Goal: Task Accomplishment & Management: Use online tool/utility

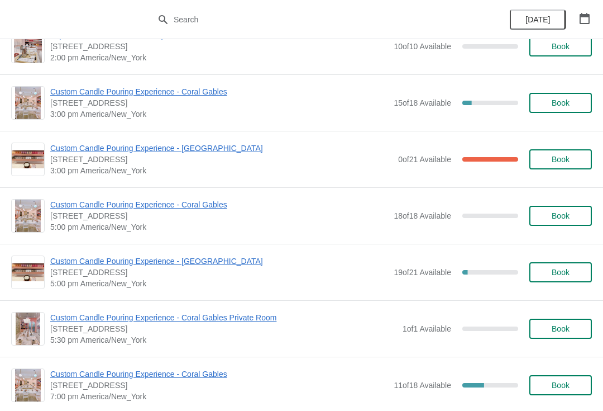
scroll to position [1305, 0]
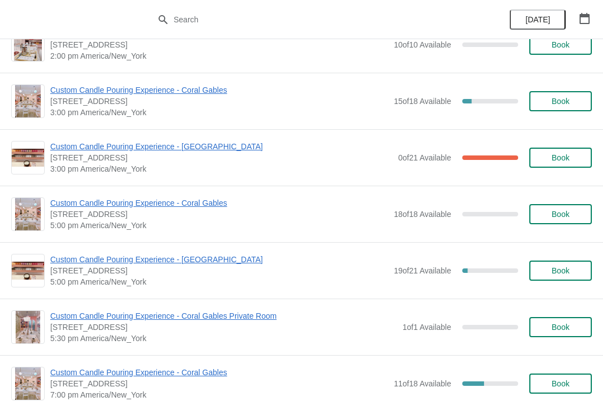
click at [211, 92] on span "Custom Candle Pouring Experience - Coral Gables" at bounding box center [219, 89] width 338 height 11
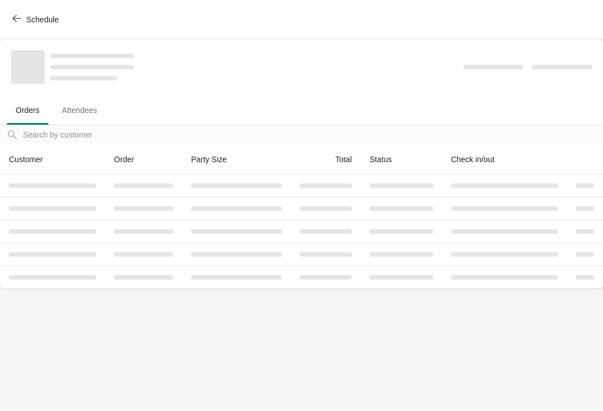
scroll to position [0, 0]
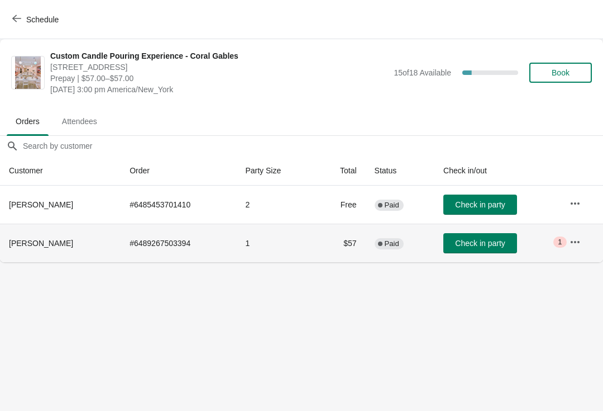
click at [580, 245] on icon "button" at bounding box center [575, 241] width 11 height 11
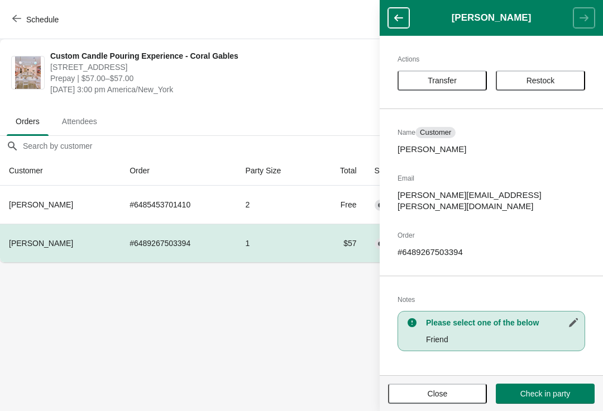
click at [452, 77] on span "Transfer" at bounding box center [442, 80] width 29 height 9
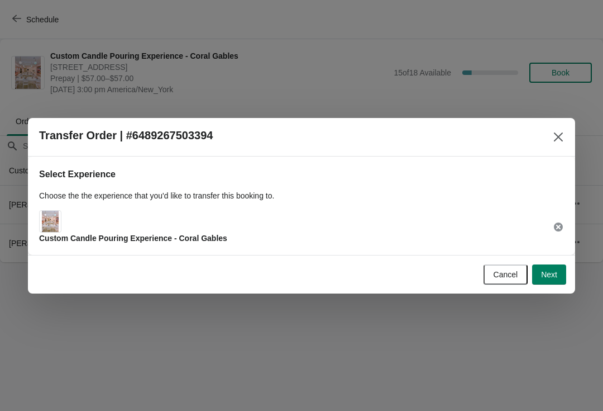
click at [537, 271] on button "Next" at bounding box center [549, 274] width 34 height 20
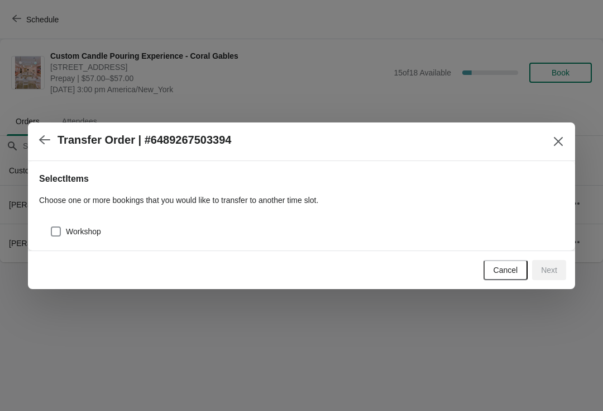
click at [53, 226] on span at bounding box center [56, 231] width 10 height 10
click at [51, 226] on input "Workshop" at bounding box center [51, 226] width 1 height 1
checkbox input "true"
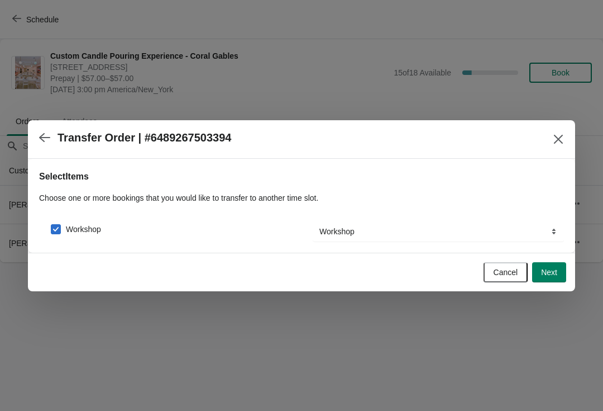
click at [554, 268] on span "Next" at bounding box center [549, 272] width 16 height 9
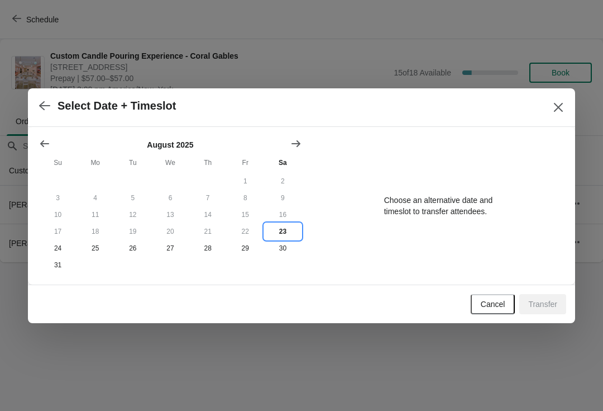
click at [285, 231] on button "23" at bounding box center [282, 231] width 37 height 17
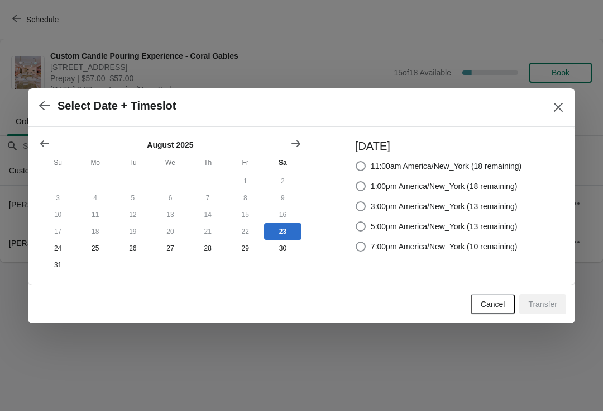
click at [434, 201] on span "3:00pm America/New_York (13 remaining)" at bounding box center [444, 206] width 147 height 11
click at [356, 201] on input "3:00pm America/New_York (13 remaining)" at bounding box center [356, 201] width 1 height 1
radio input "true"
click at [545, 304] on span "Transfer" at bounding box center [542, 303] width 29 height 9
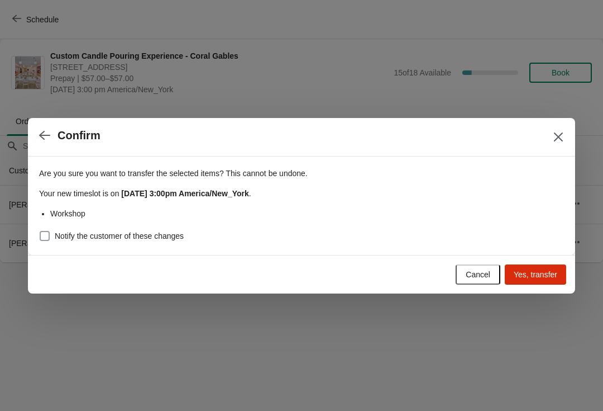
click at [46, 233] on span at bounding box center [45, 236] width 10 height 10
click at [40, 231] on input "Notify the customer of these changes" at bounding box center [40, 231] width 1 height 1
checkbox input "true"
click at [537, 277] on span "Yes, transfer" at bounding box center [536, 274] width 44 height 9
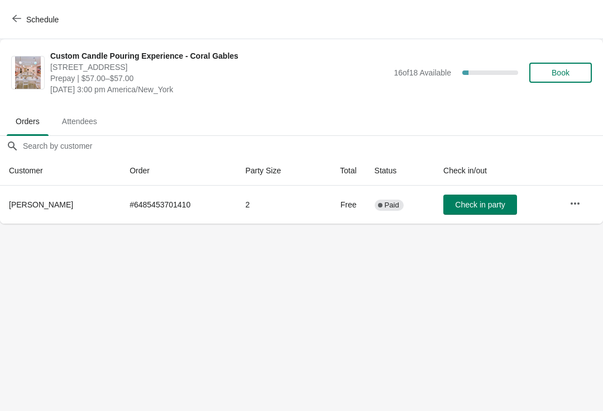
click at [22, 10] on button "Schedule" at bounding box center [37, 19] width 62 height 20
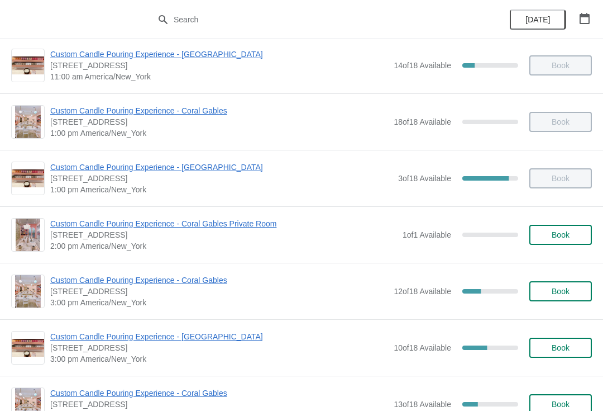
scroll to position [179, 0]
click at [208, 280] on span "Custom Candle Pouring Experience - Coral Gables" at bounding box center [219, 279] width 338 height 11
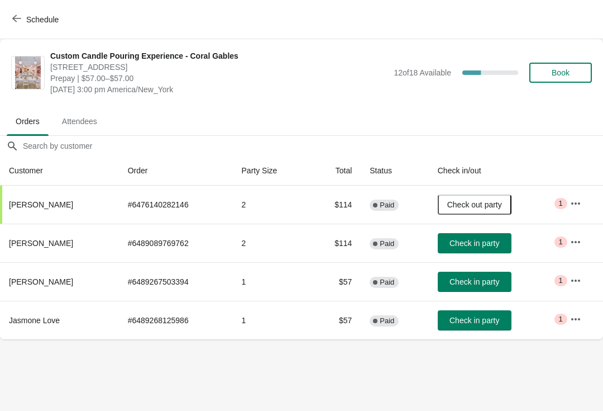
click at [482, 317] on span "Check in party" at bounding box center [475, 320] width 50 height 9
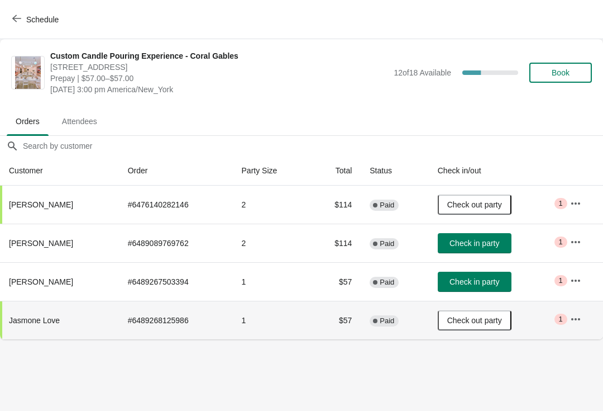
click at [474, 274] on button "Check in party" at bounding box center [475, 281] width 74 height 20
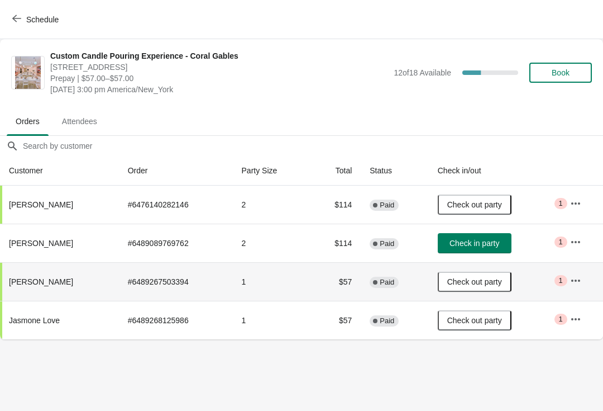
click at [16, 22] on icon "button" at bounding box center [16, 18] width 9 height 7
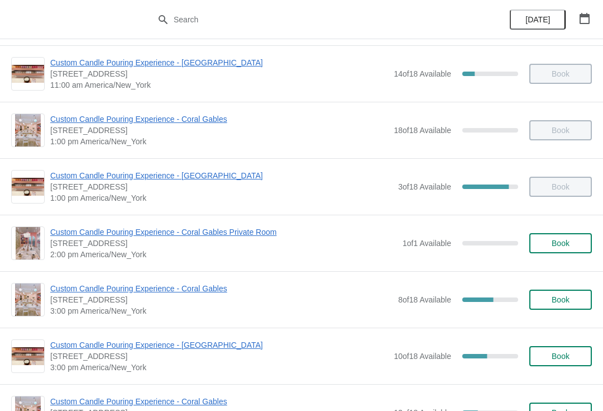
scroll to position [178, 0]
